Goal: Task Accomplishment & Management: Use online tool/utility

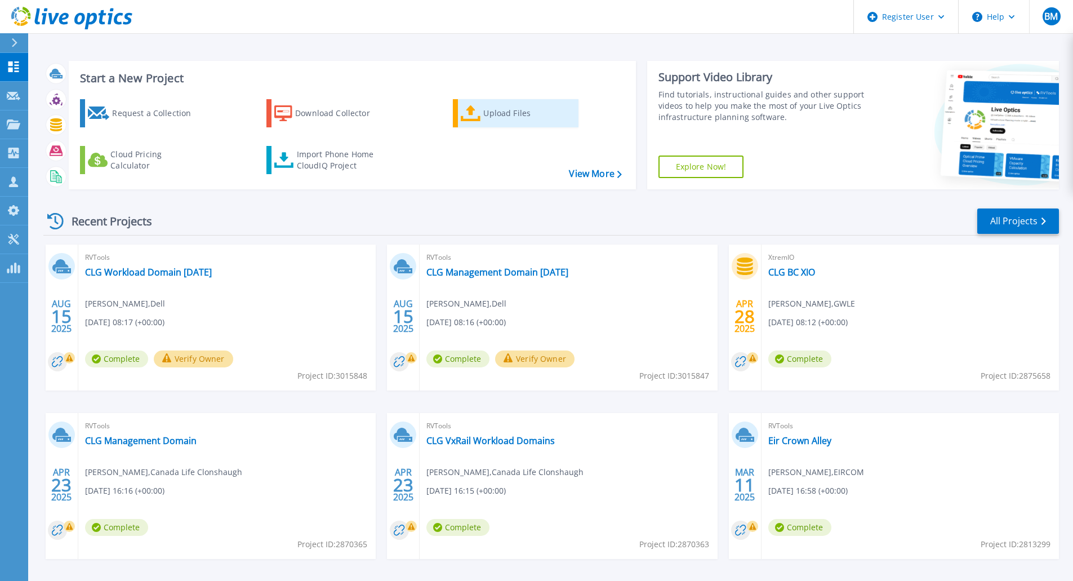
click at [492, 103] on div "Upload Files" at bounding box center [528, 113] width 90 height 23
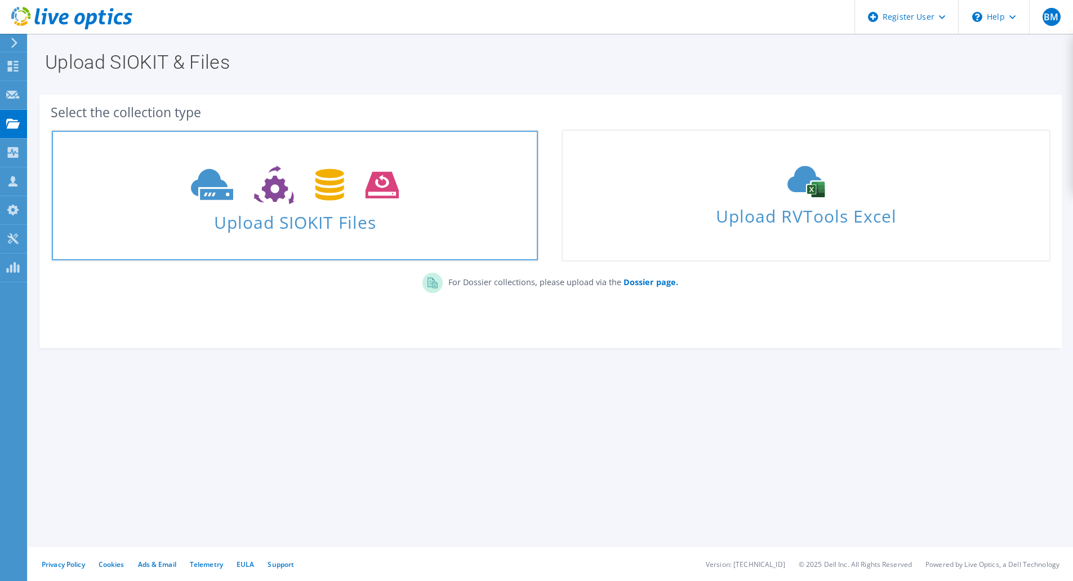
click at [336, 229] on span "Upload SIOKIT Files" at bounding box center [295, 219] width 486 height 24
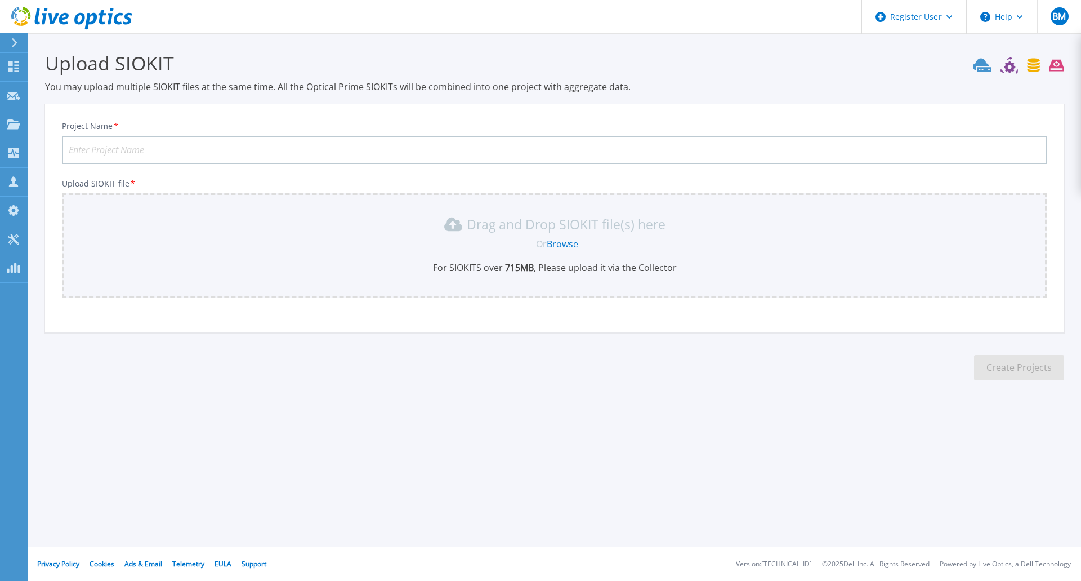
click at [560, 241] on link "Browse" at bounding box center [563, 244] width 32 height 12
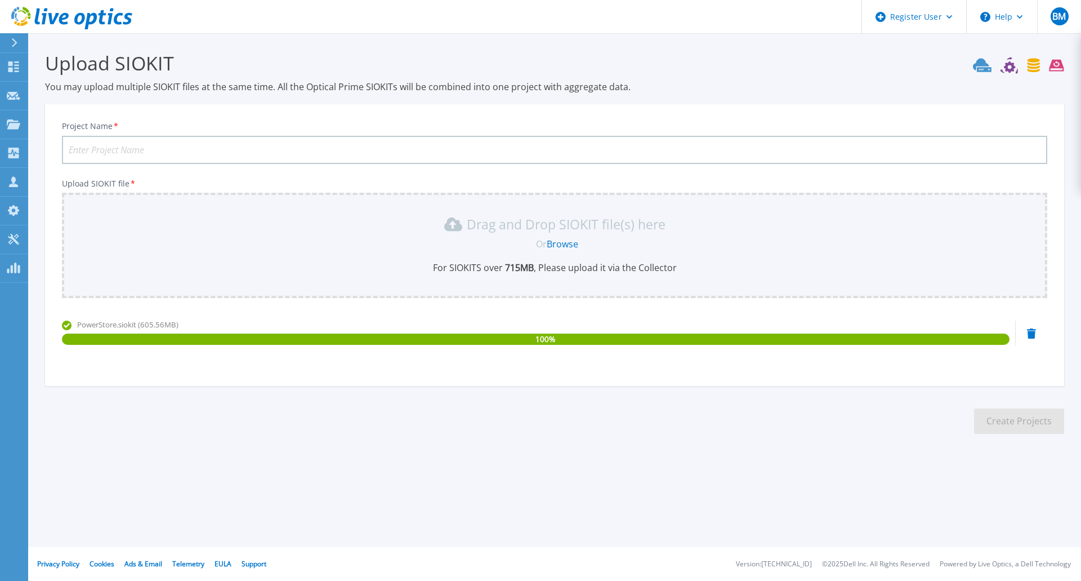
click at [162, 150] on input "Project Name *" at bounding box center [555, 150] width 986 height 28
type input "LAYA PowerStore"
click at [1005, 415] on button "Create Projects" at bounding box center [1019, 420] width 90 height 25
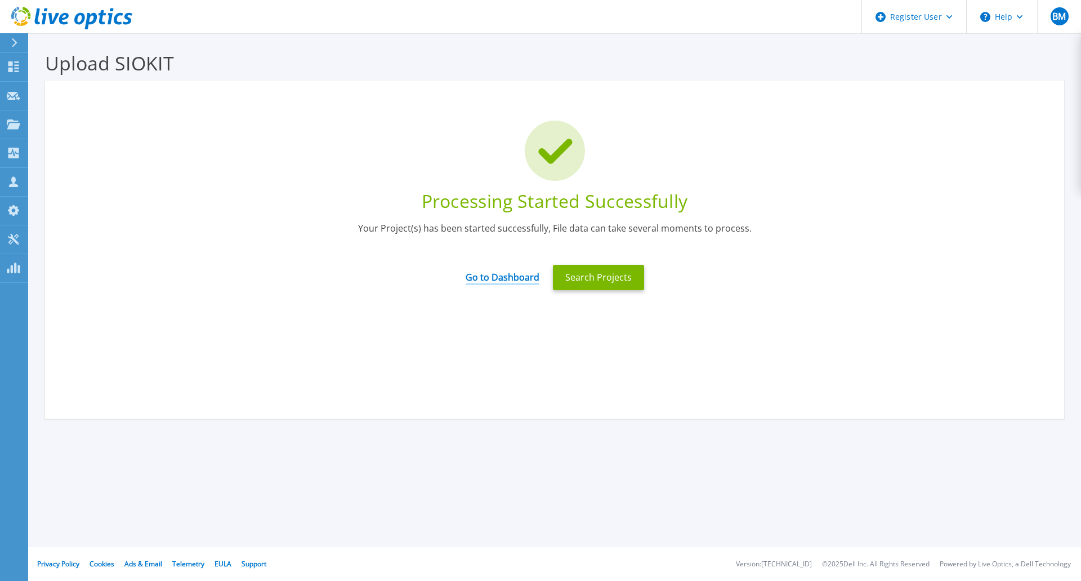
click at [503, 280] on link "Go to Dashboard" at bounding box center [503, 273] width 74 height 22
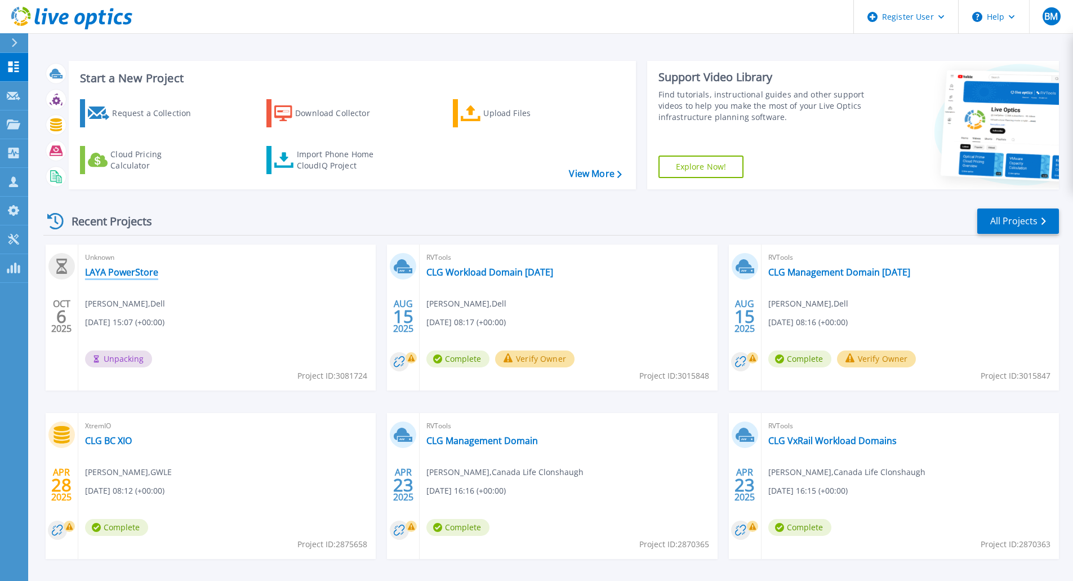
click at [124, 275] on link "LAYA PowerStore" at bounding box center [121, 271] width 73 height 11
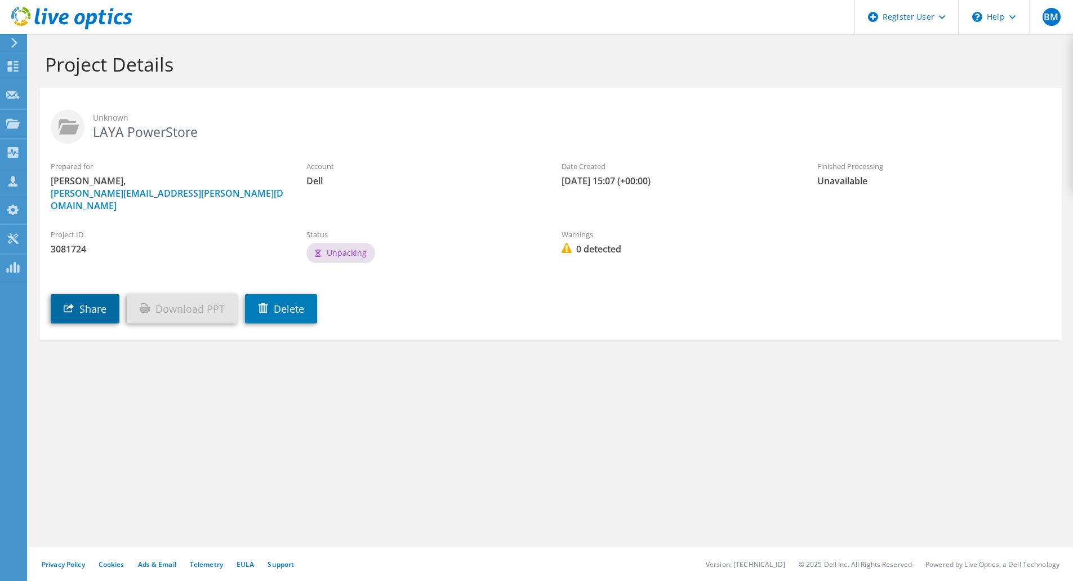
click at [118, 294] on link "Share" at bounding box center [85, 308] width 69 height 29
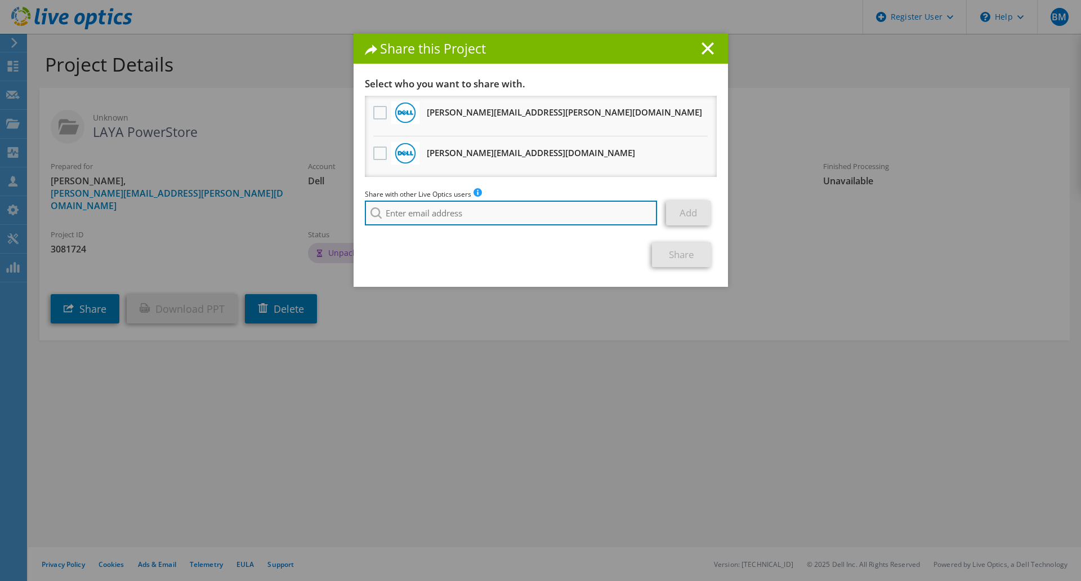
click at [459, 207] on input "search" at bounding box center [511, 213] width 293 height 25
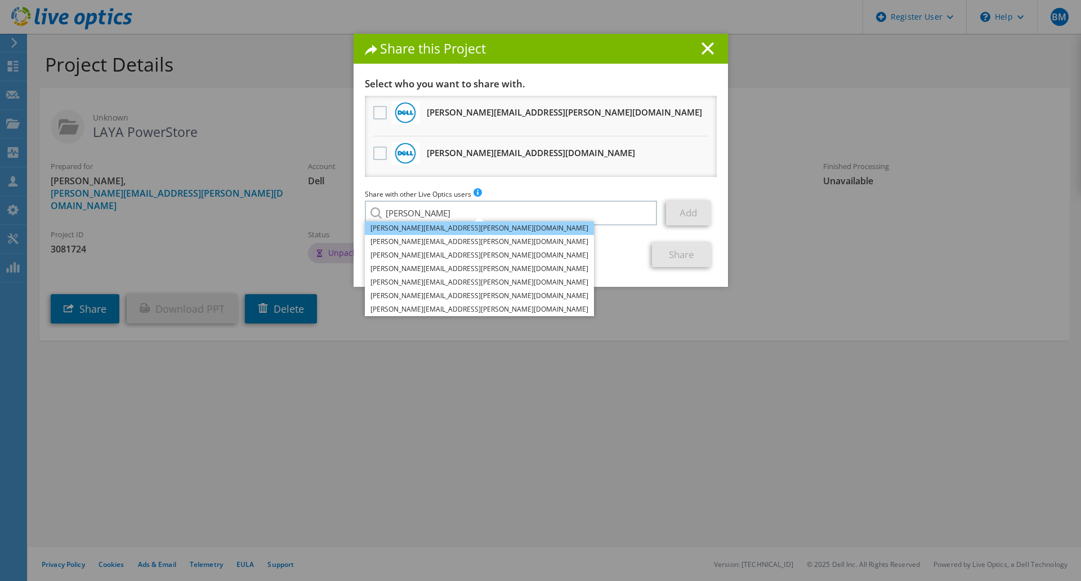
click at [425, 225] on li "Aileen.Dunning@dell.com" at bounding box center [479, 228] width 229 height 14
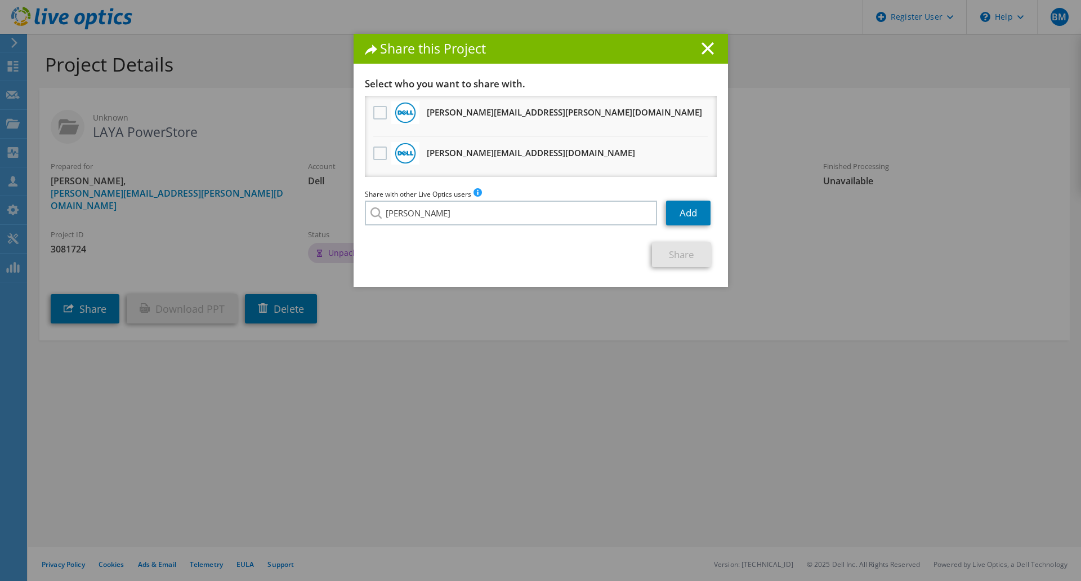
type input "Aileen.Dunning@dell.com"
click at [683, 213] on link "Add" at bounding box center [688, 213] width 44 height 25
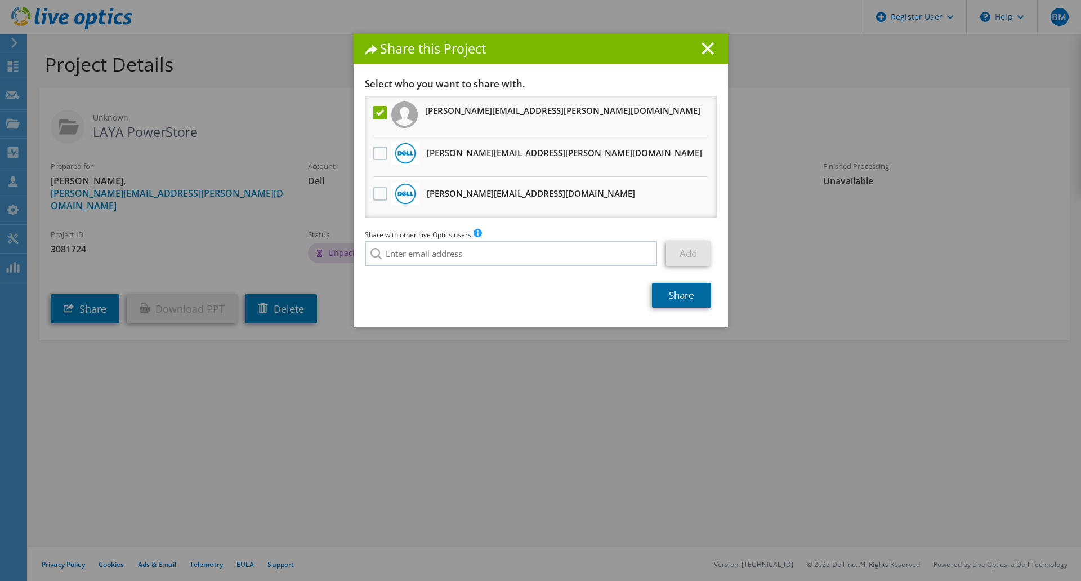
click at [682, 288] on link "Share" at bounding box center [681, 295] width 59 height 25
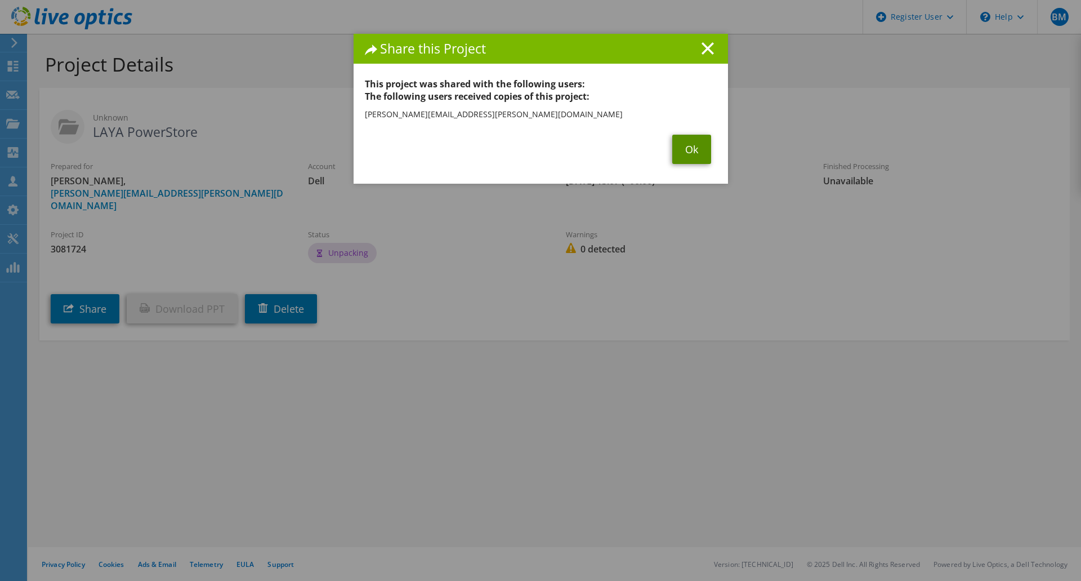
click at [681, 150] on link "Ok" at bounding box center [692, 149] width 39 height 29
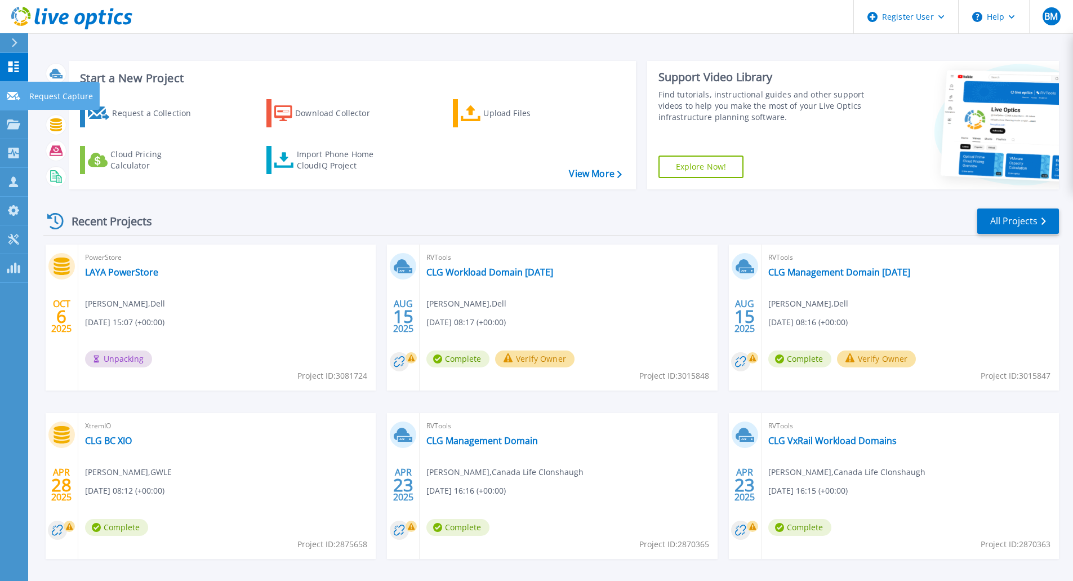
click at [14, 93] on icon at bounding box center [14, 96] width 14 height 8
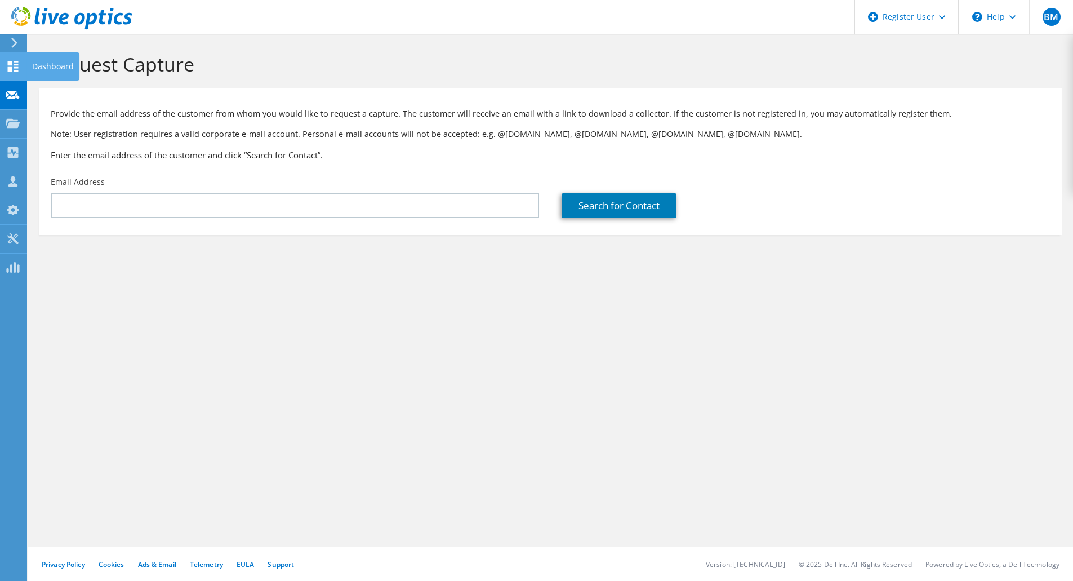
click at [11, 72] on div at bounding box center [13, 67] width 14 height 12
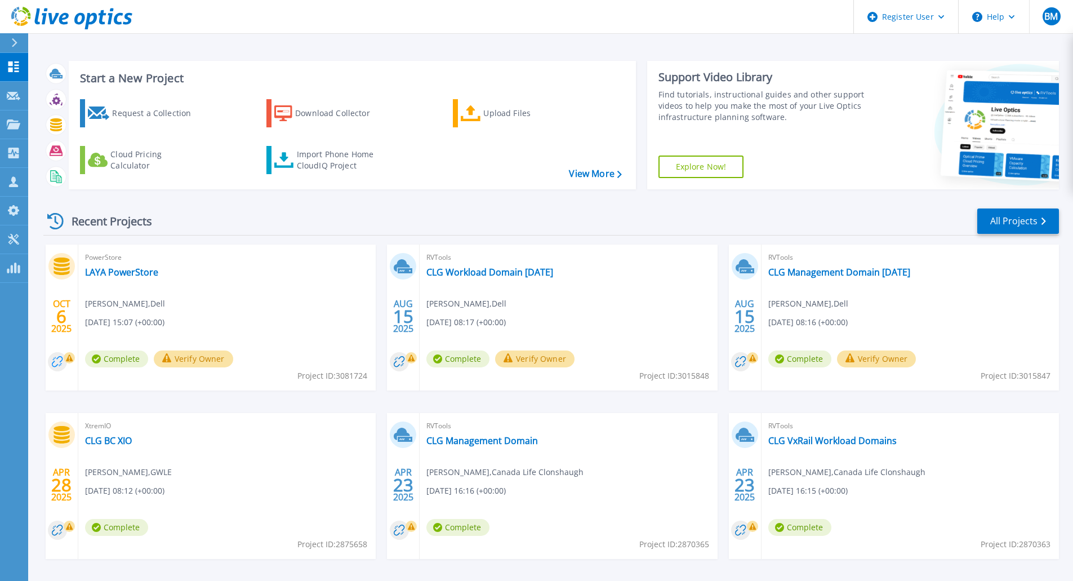
click at [63, 362] on circle at bounding box center [57, 361] width 19 height 19
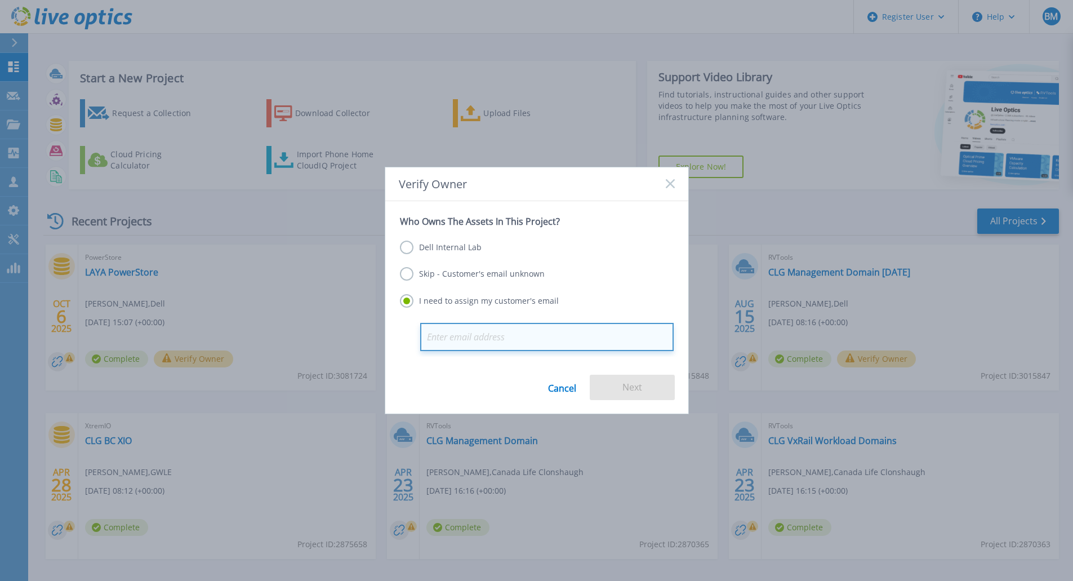
paste input "Shane Walsh <Shane.Walsh@layahealthcare.ie>"
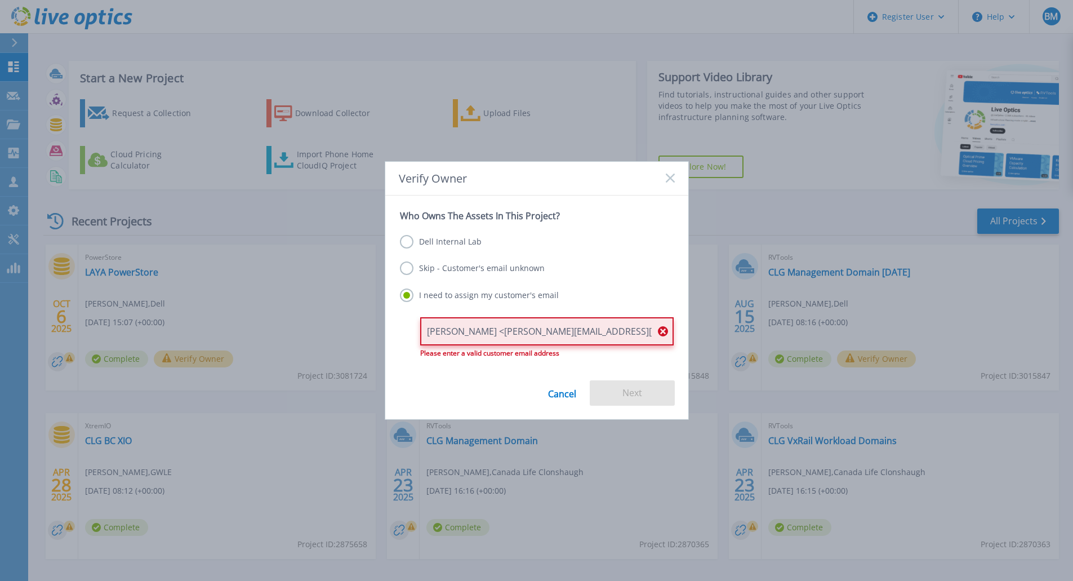
click at [487, 329] on input "Shane Walsh <Shane.Walsh@layahealthcare.ie" at bounding box center [546, 331] width 253 height 28
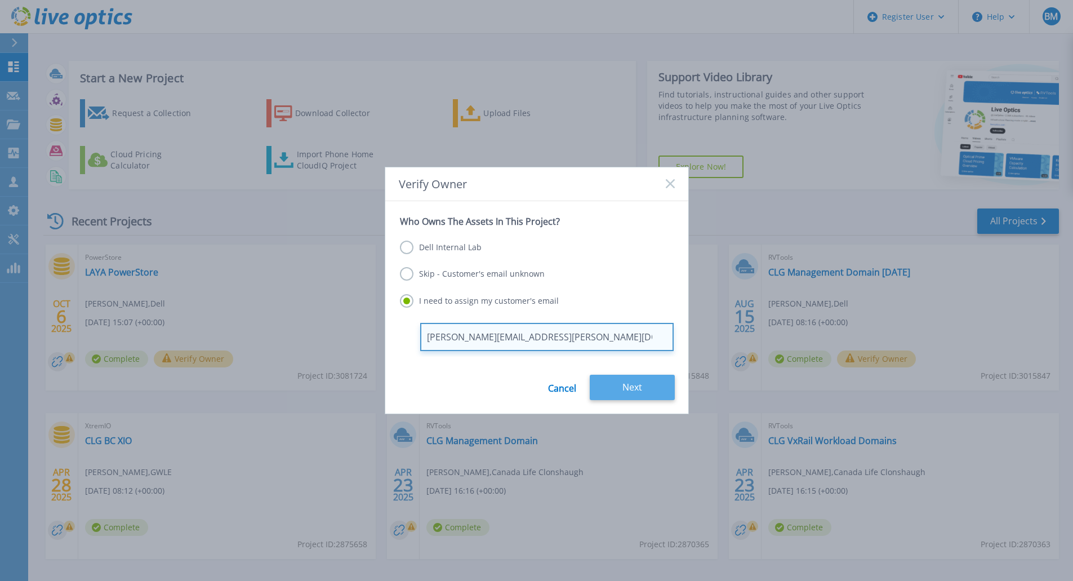
type input "Shane.Walsh@layahealthcare.ie"
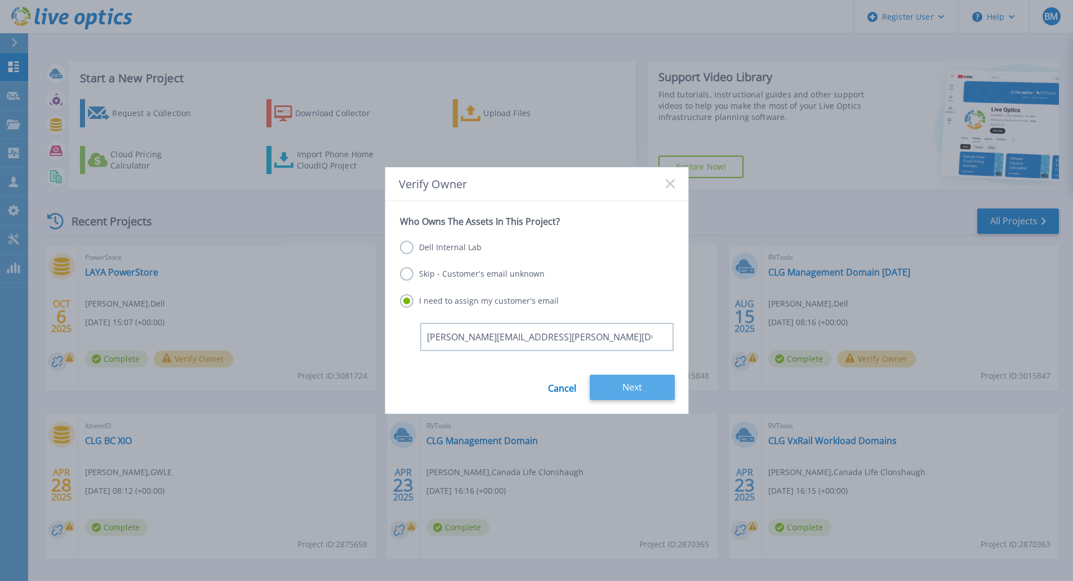
click at [627, 391] on button "Next" at bounding box center [632, 387] width 85 height 25
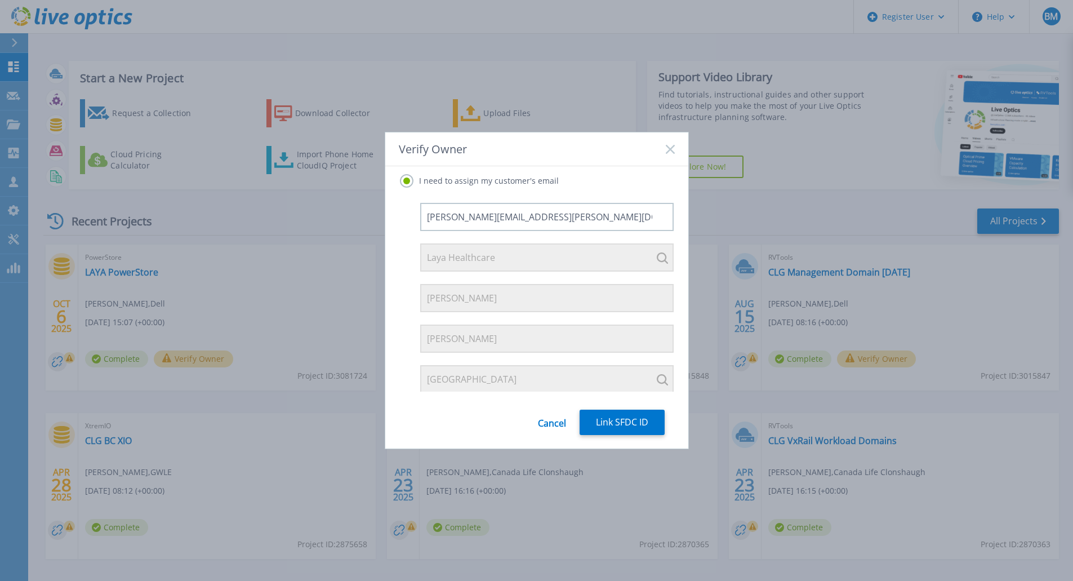
scroll to position [43, 0]
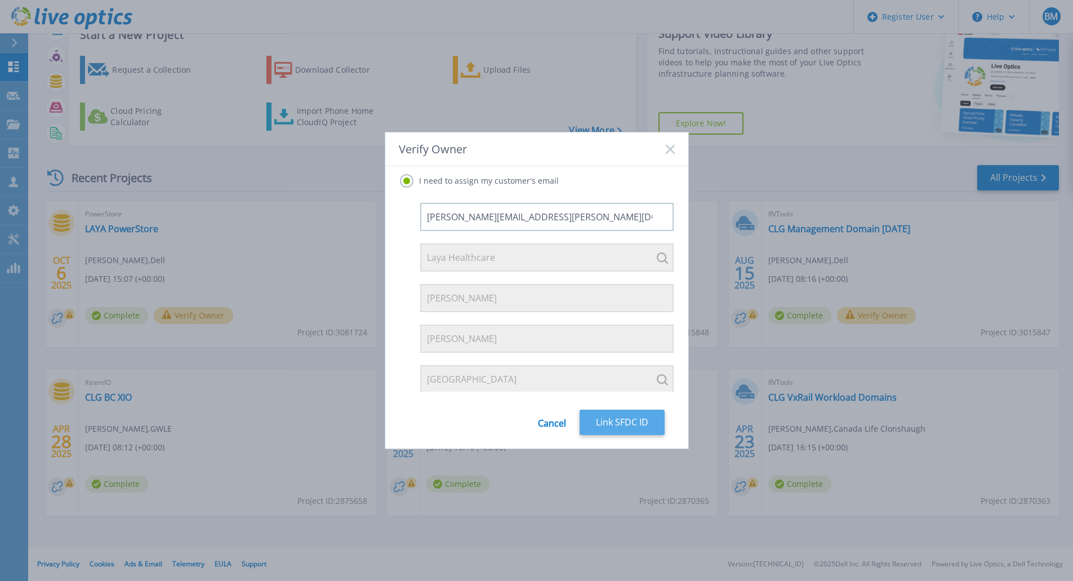
click at [623, 424] on button "Link SFDC ID" at bounding box center [622, 421] width 85 height 25
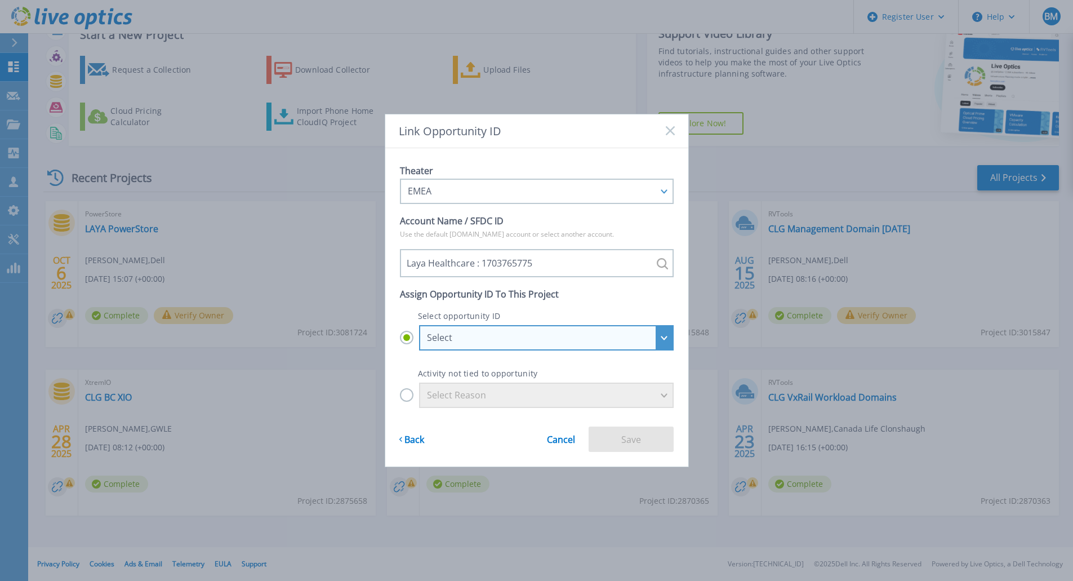
click at [560, 335] on div "Select" at bounding box center [540, 337] width 226 height 10
click at [0, 0] on input "Select Select ISG_APOS_1703765775-2027Q1-ISGTransition-Channel : 29718256 ISG_A…" at bounding box center [0, 0] width 0 height 0
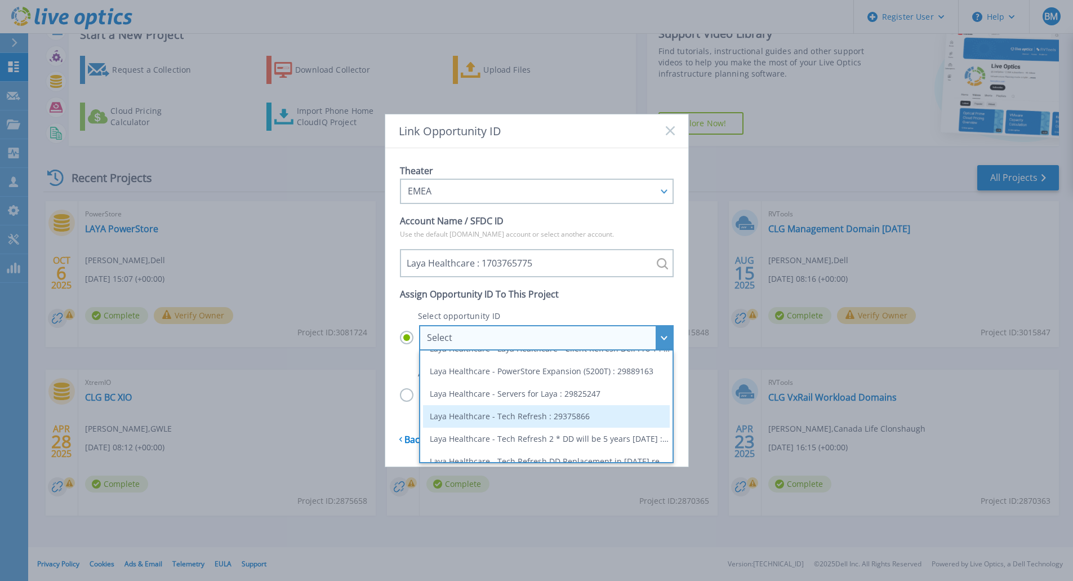
scroll to position [127, 0]
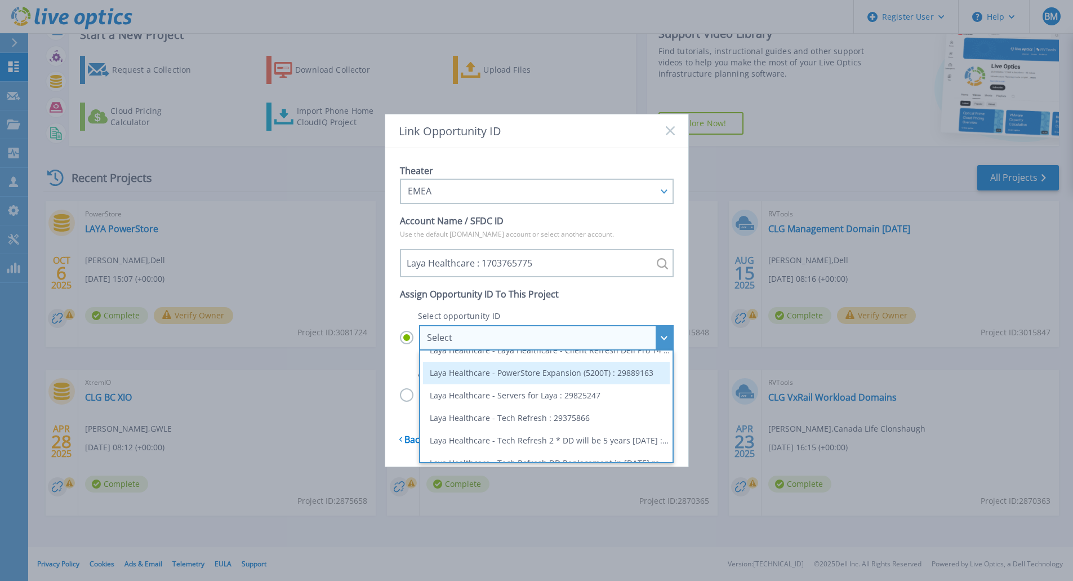
click at [599, 380] on li "Laya Healthcare - PowerStore Expansion (5200T) : 29889163" at bounding box center [546, 373] width 247 height 23
click at [0, 0] on input "Select Select ISG_APOS_1703765775-2027Q1-ISGTransition-Channel : 29718256 ISG_A…" at bounding box center [0, 0] width 0 height 0
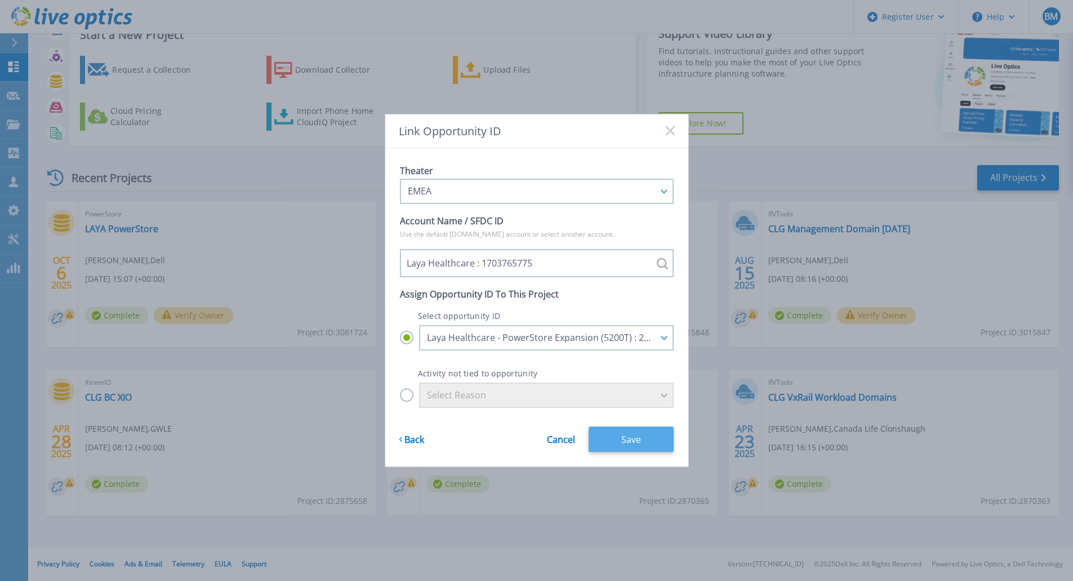
click at [636, 437] on button "Save" at bounding box center [631, 438] width 85 height 25
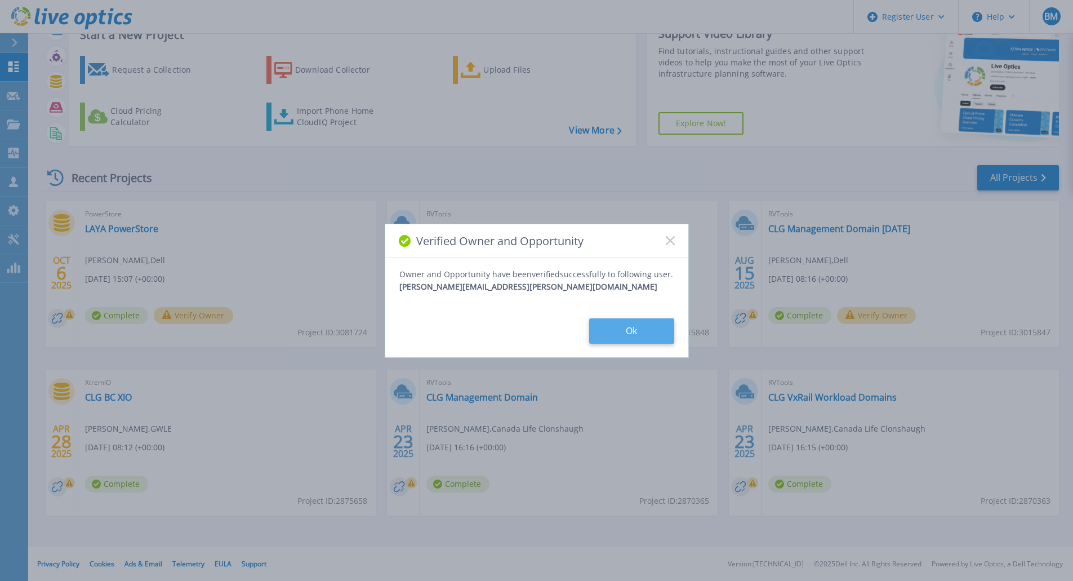
click at [624, 332] on button "Ok" at bounding box center [631, 330] width 85 height 25
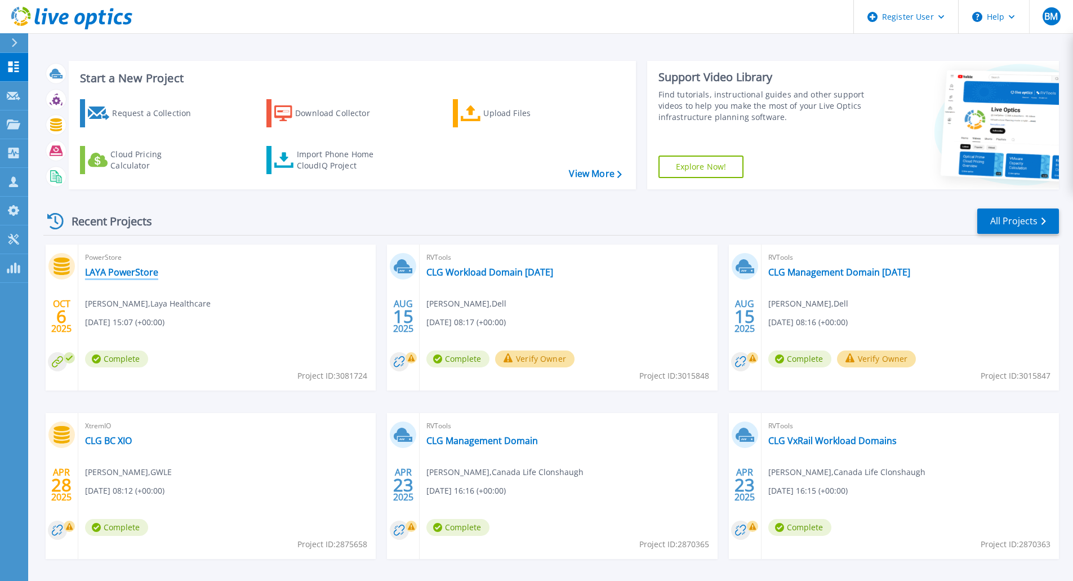
click at [128, 276] on link "LAYA PowerStore" at bounding box center [121, 271] width 73 height 11
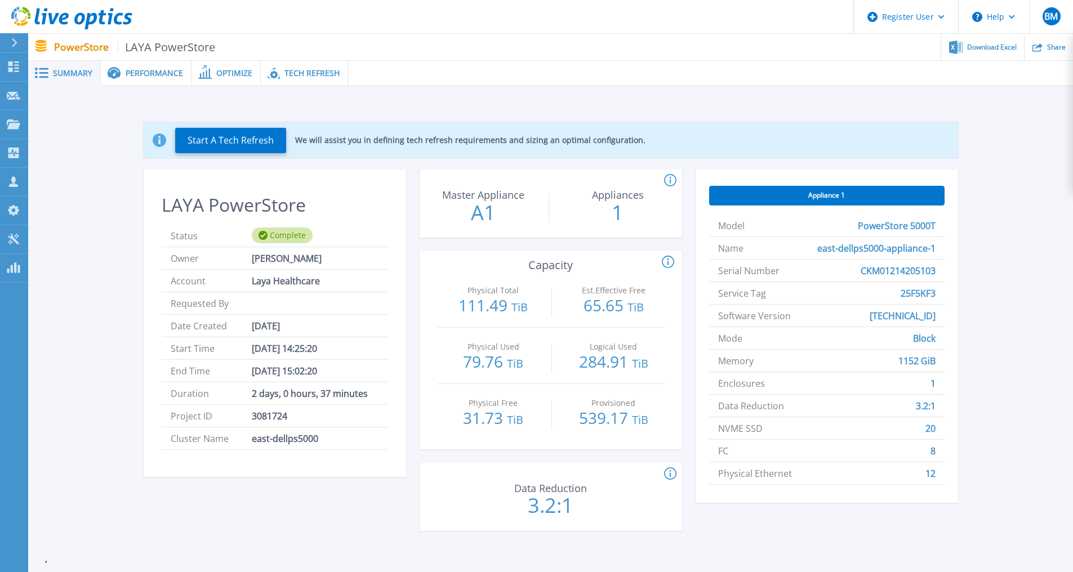
click at [172, 76] on span "Performance" at bounding box center [154, 73] width 57 height 8
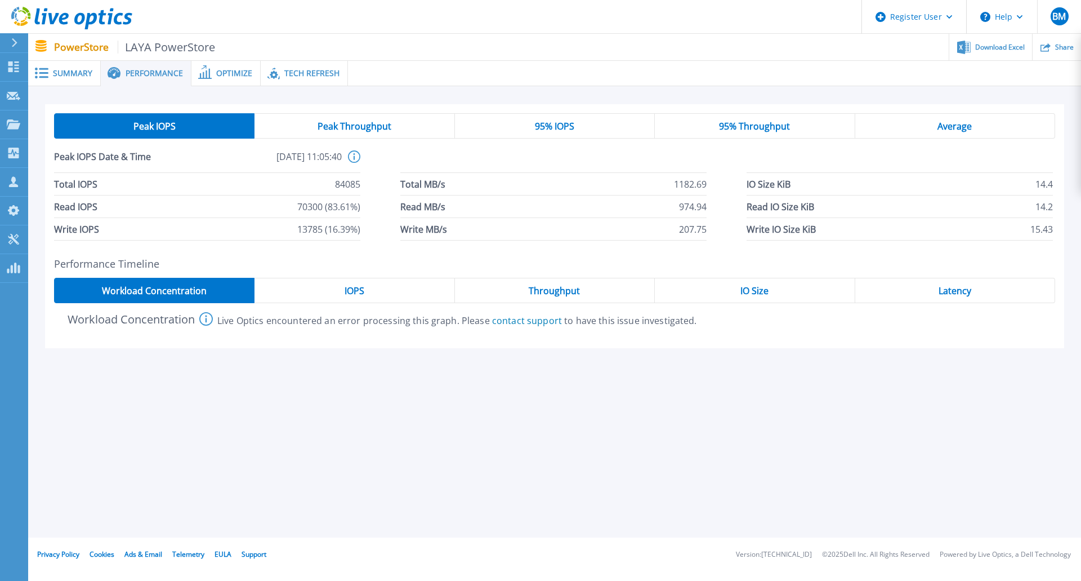
click at [565, 116] on div "95% IOPS" at bounding box center [555, 125] width 200 height 25
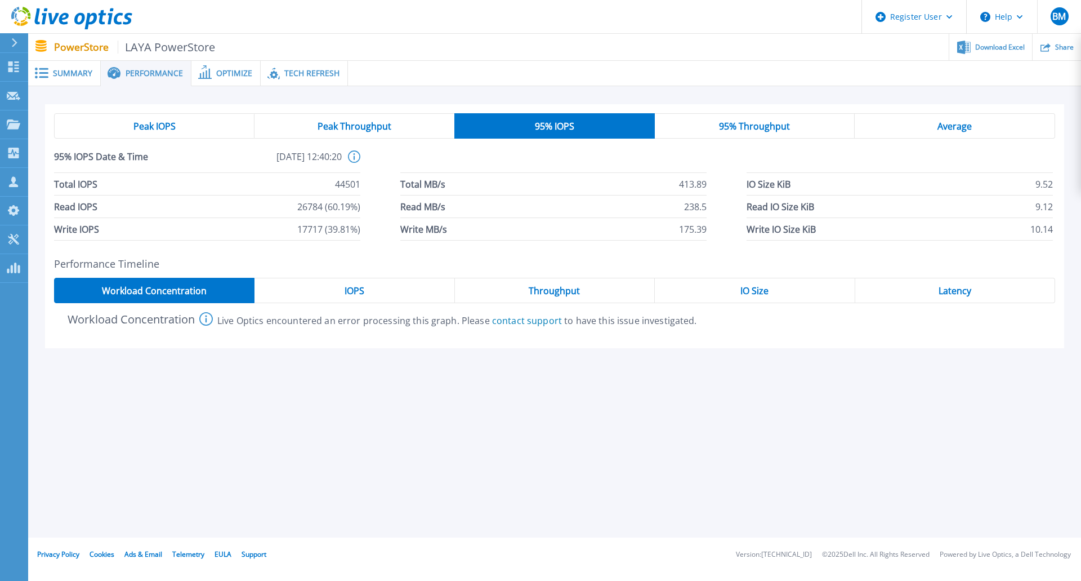
click at [158, 127] on span "Peak IOPS" at bounding box center [154, 126] width 42 height 9
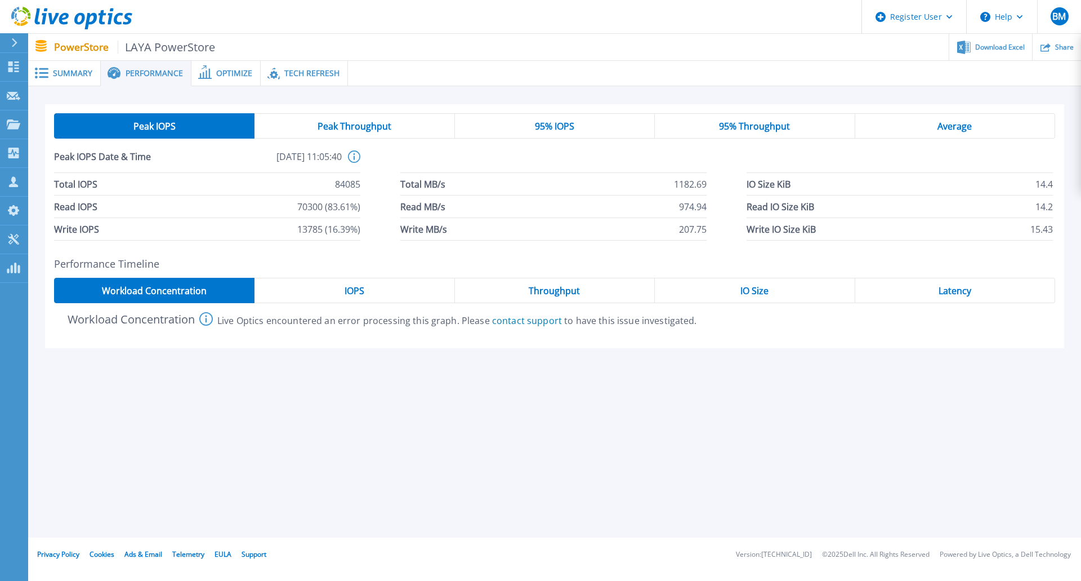
click at [564, 130] on span "95% IOPS" at bounding box center [554, 126] width 39 height 9
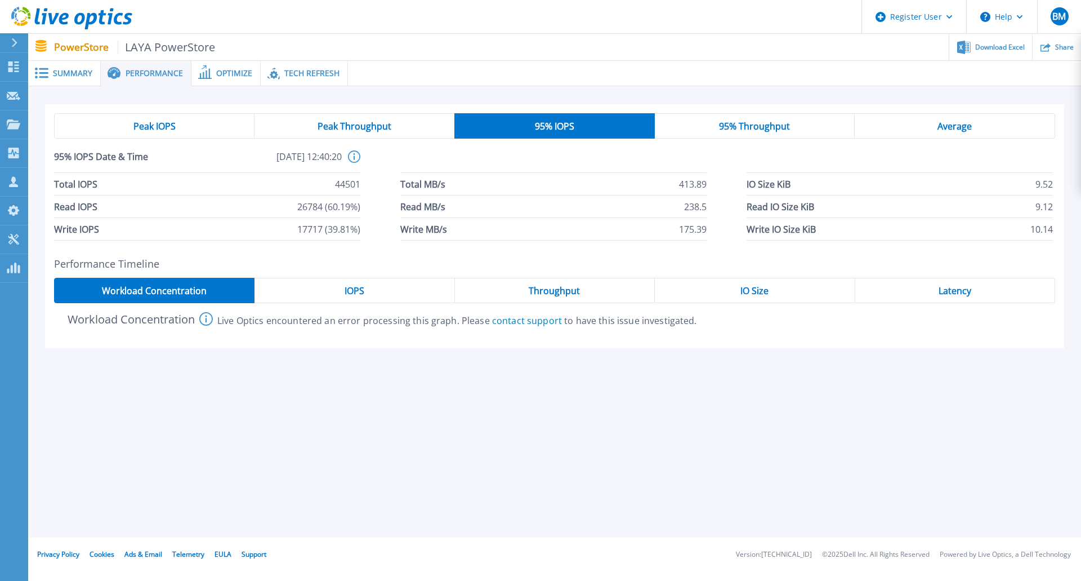
click at [876, 122] on div "Average" at bounding box center [955, 125] width 201 height 25
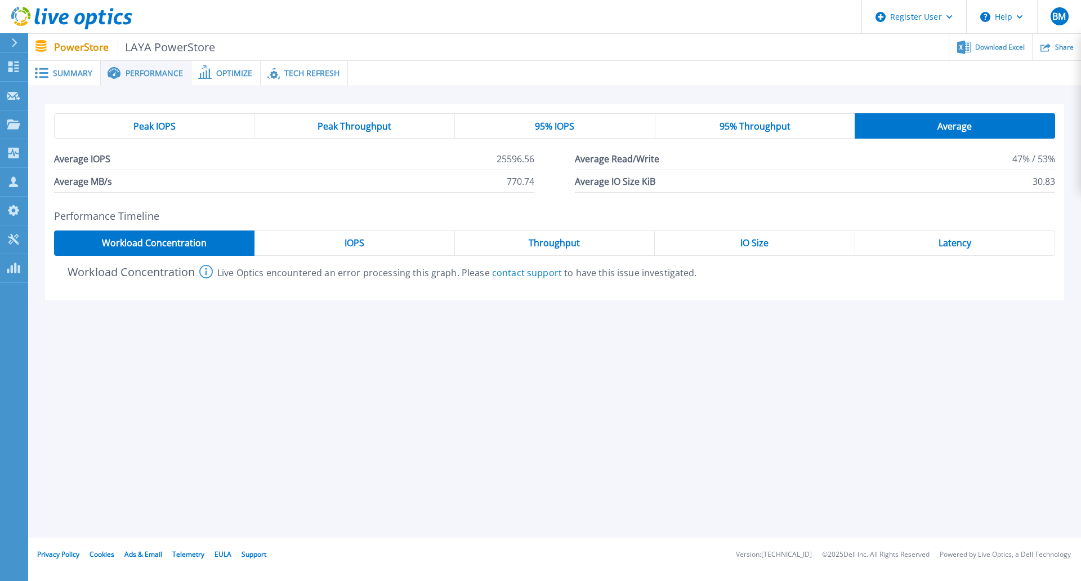
click at [278, 65] on div "Tech Refresh" at bounding box center [304, 73] width 87 height 25
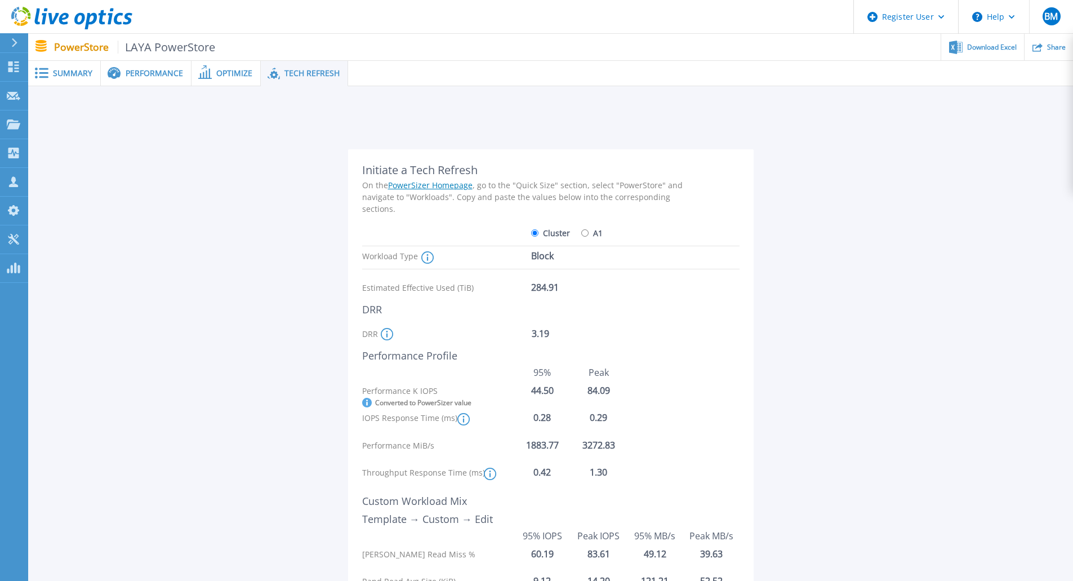
click at [583, 228] on label "A1" at bounding box center [591, 233] width 21 height 20
click at [583, 229] on input "A1" at bounding box center [584, 232] width 7 height 7
radio input "true"
click at [540, 233] on label "Cluster" at bounding box center [550, 233] width 39 height 20
click at [538, 233] on input "Cluster" at bounding box center [534, 232] width 7 height 7
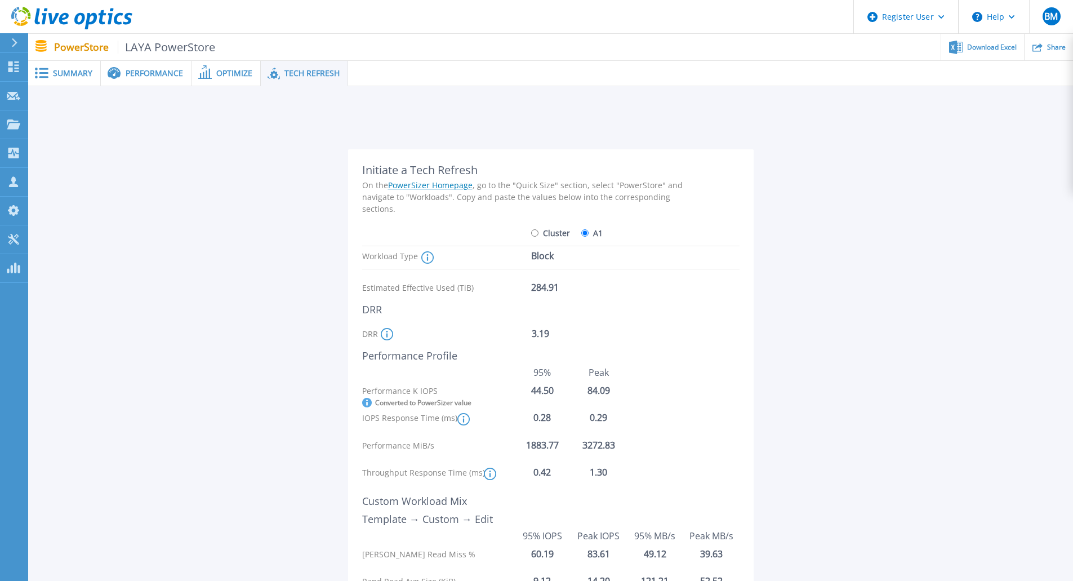
radio input "true"
click at [591, 231] on label "A1" at bounding box center [591, 233] width 21 height 20
click at [589, 231] on input "A1" at bounding box center [584, 232] width 7 height 7
radio input "true"
click at [558, 233] on label "Cluster" at bounding box center [550, 233] width 39 height 20
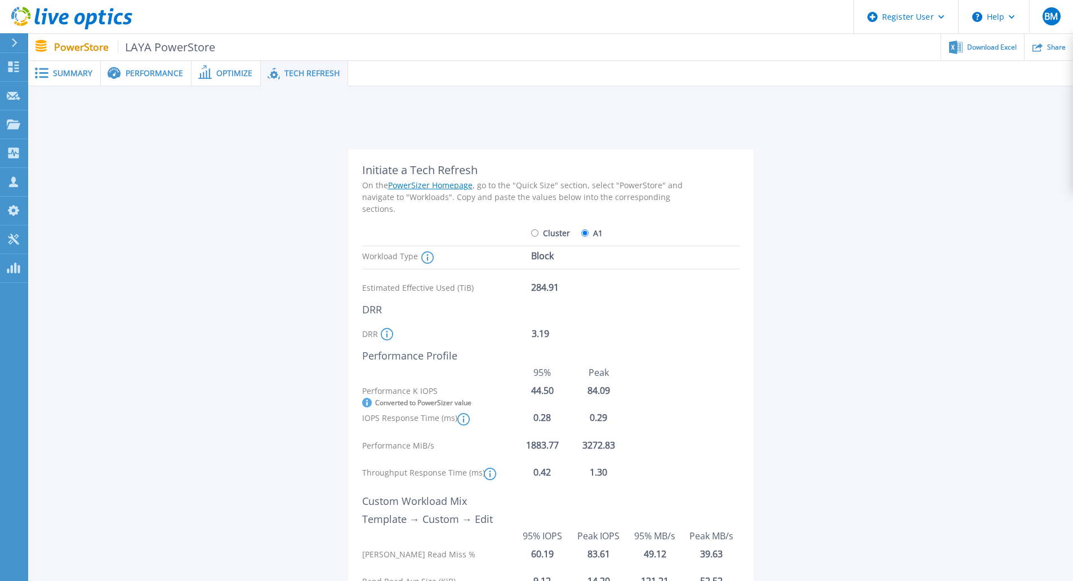
click at [538, 233] on input "Cluster" at bounding box center [534, 232] width 7 height 7
radio input "true"
radio input "false"
click at [449, 185] on link "PowerSizer Homepage" at bounding box center [430, 185] width 84 height 11
click at [546, 291] on div "284.91" at bounding box center [576, 288] width 90 height 20
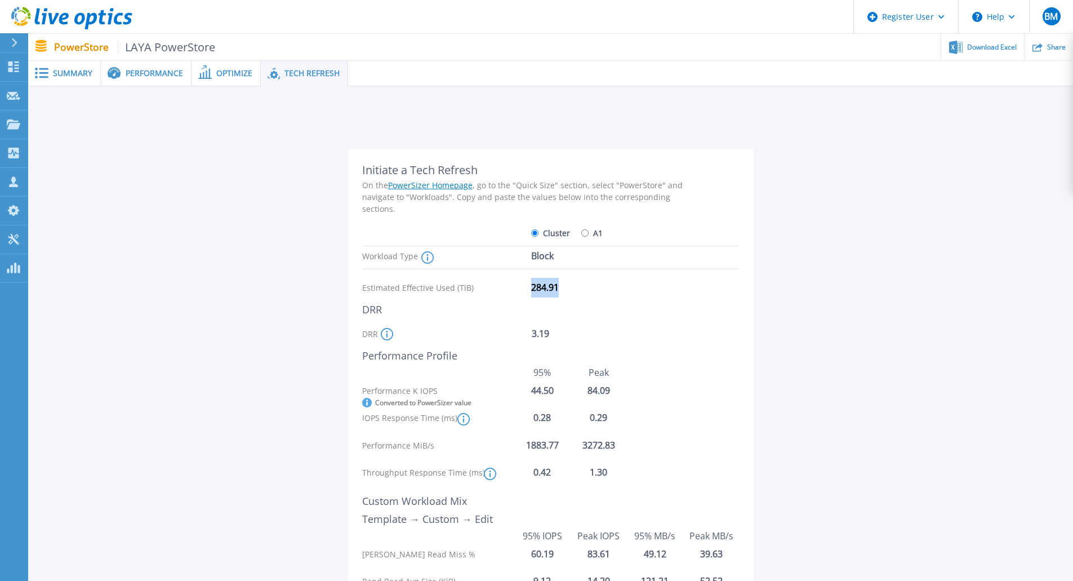
click at [546, 291] on div "284.91" at bounding box center [576, 288] width 90 height 20
copy div "284.91"
click at [150, 75] on span "Performance" at bounding box center [154, 73] width 57 height 8
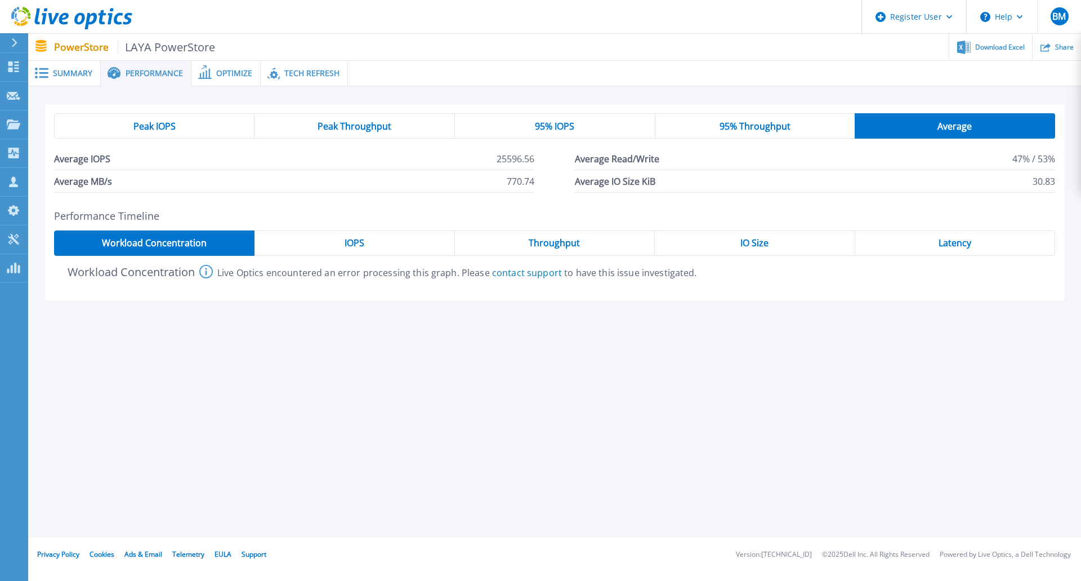
click at [90, 81] on div "Summary" at bounding box center [64, 73] width 73 height 25
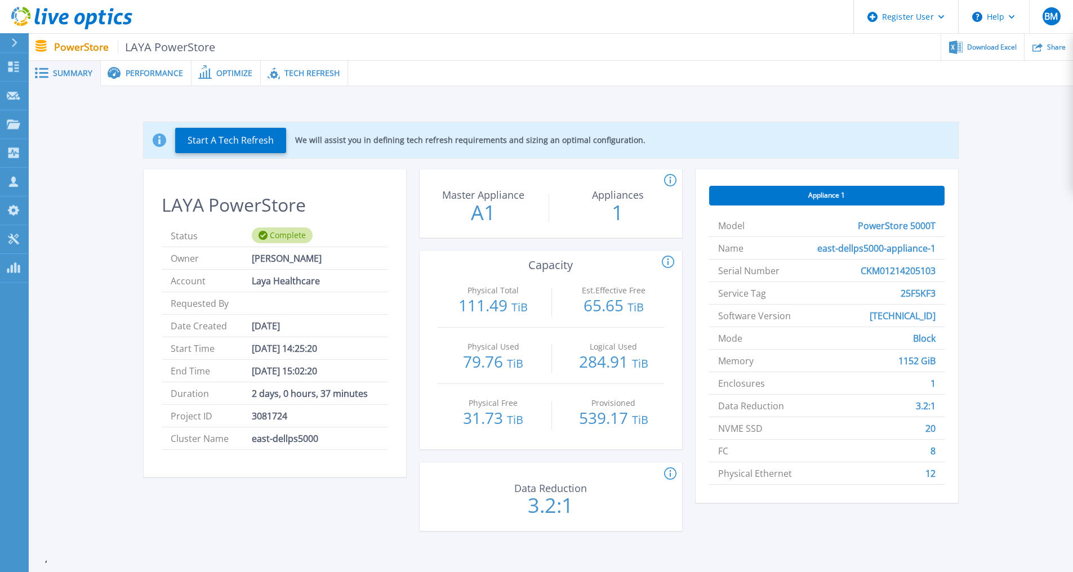
click at [312, 76] on span "Tech Refresh" at bounding box center [311, 73] width 55 height 8
